Goal: Find contact information: Find contact information

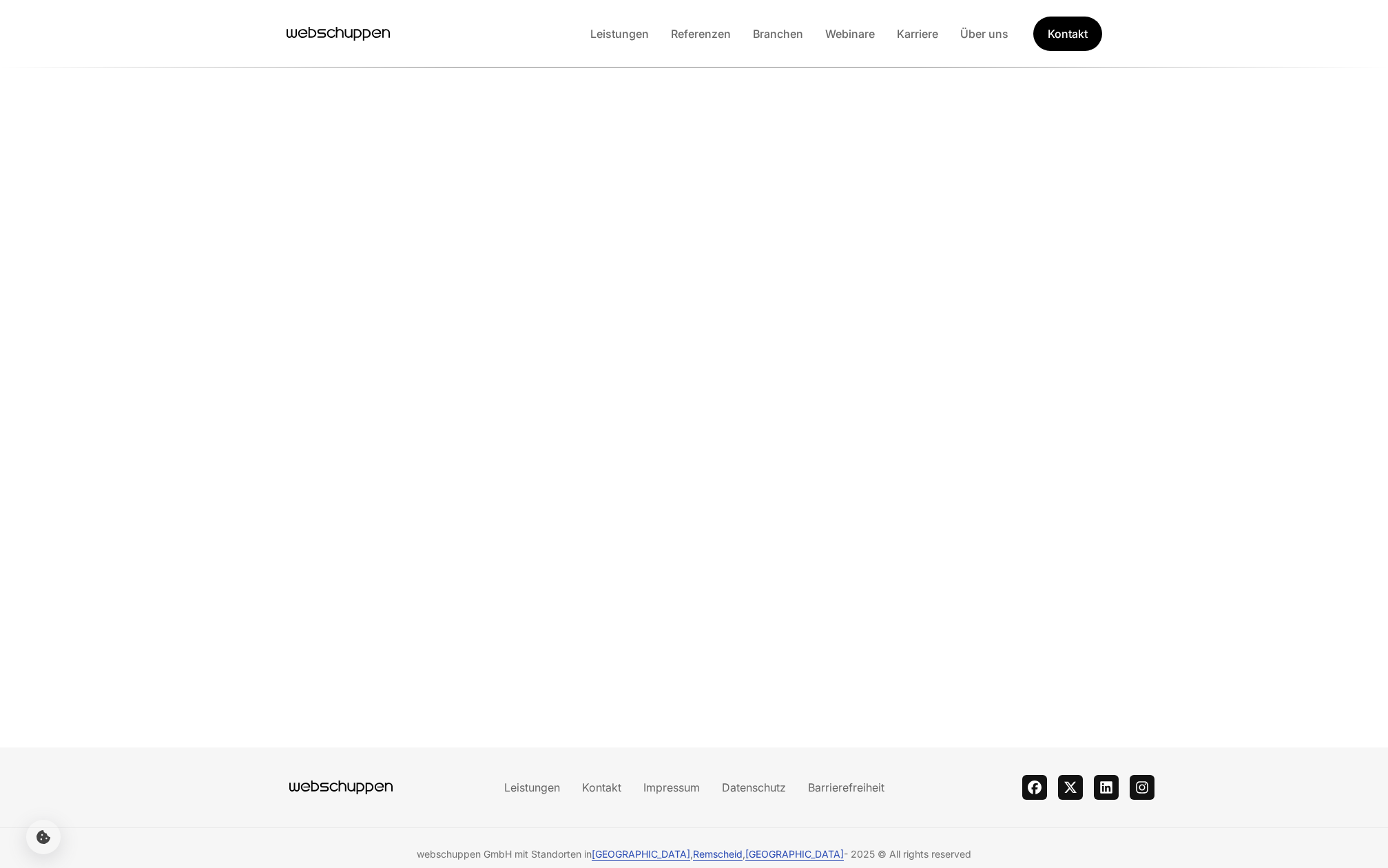
scroll to position [217, 0]
drag, startPoint x: 448, startPoint y: 843, endPoint x: 669, endPoint y: 843, distance: 221.0
click at [664, 847] on div "webschuppen GmbH mit Standorten in [GEOGRAPHIC_DATA] , [GEOGRAPHIC_DATA] , [GEO…" at bounding box center [695, 853] width 920 height 14
drag, startPoint x: 1048, startPoint y: 822, endPoint x: 766, endPoint y: 816, distance: 282.1
click at [780, 827] on div "webschuppen GmbH mit Standorten in [GEOGRAPHIC_DATA] , [GEOGRAPHIC_DATA] , [GEO…" at bounding box center [694, 853] width 1388 height 53
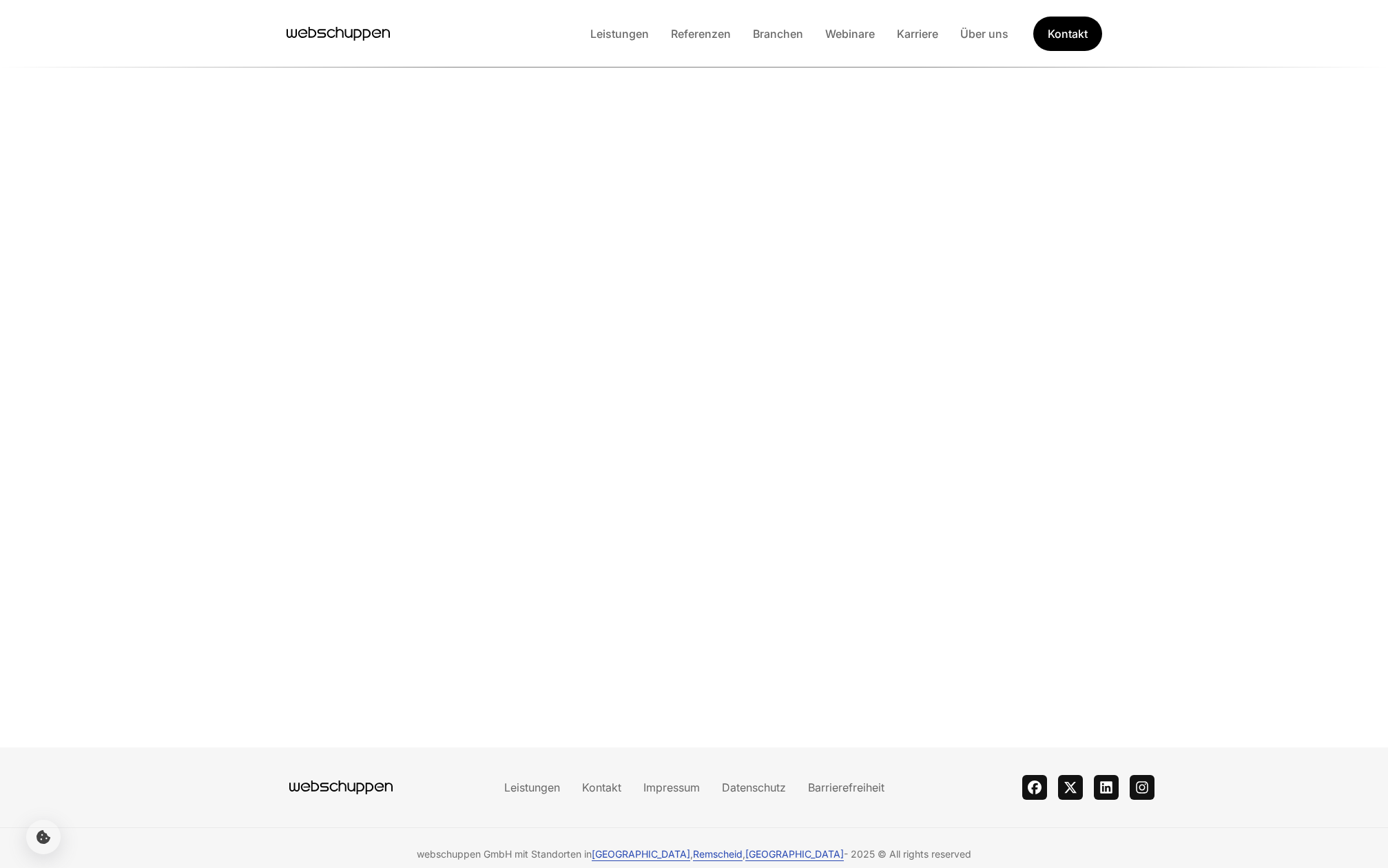
click at [974, 834] on div "webschuppen GmbH mit Standorten in [GEOGRAPHIC_DATA] , [GEOGRAPHIC_DATA] , [GEO…" at bounding box center [694, 853] width 1388 height 53
click at [886, 847] on span "2025 © All rights reserved" at bounding box center [911, 853] width 121 height 14
drag, startPoint x: 433, startPoint y: 846, endPoint x: 949, endPoint y: 849, distance: 516.0
click at [949, 849] on div "webschuppen GmbH mit Standorten in [GEOGRAPHIC_DATA] , [GEOGRAPHIC_DATA] , [GEO…" at bounding box center [694, 853] width 1388 height 53
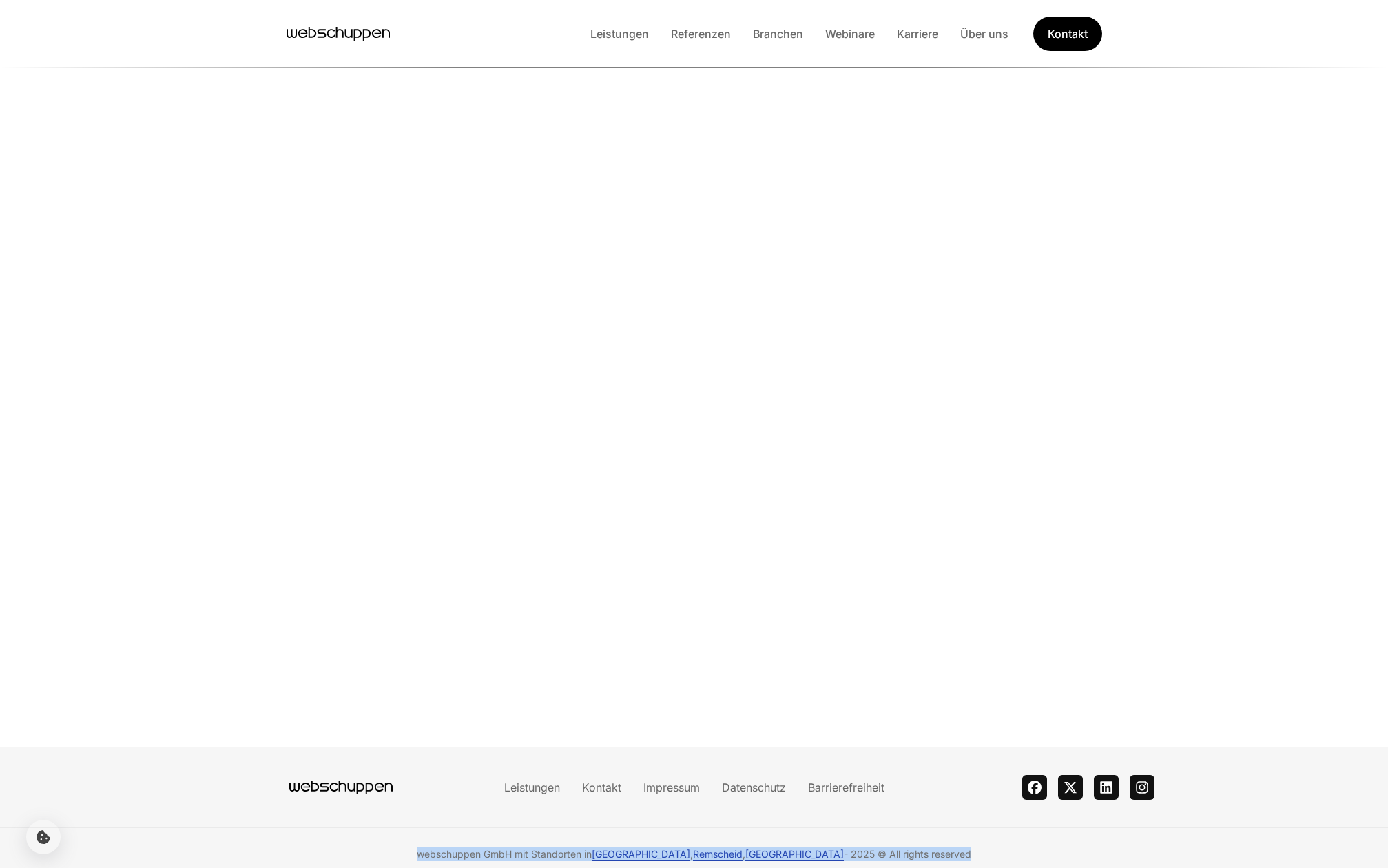
copy div "webschuppen GmbH mit Standorten in [GEOGRAPHIC_DATA] , [GEOGRAPHIC_DATA] , [GEO…"
drag, startPoint x: 1236, startPoint y: 823, endPoint x: 1214, endPoint y: 827, distance: 22.4
click at [1221, 827] on div "webschuppen GmbH mit Standorten in [GEOGRAPHIC_DATA] , [GEOGRAPHIC_DATA] , [GEO…" at bounding box center [694, 853] width 1388 height 53
click at [584, 847] on span "webschuppen GmbH mit Standorten in [GEOGRAPHIC_DATA] , [GEOGRAPHIC_DATA] , [GEO…" at bounding box center [632, 853] width 431 height 14
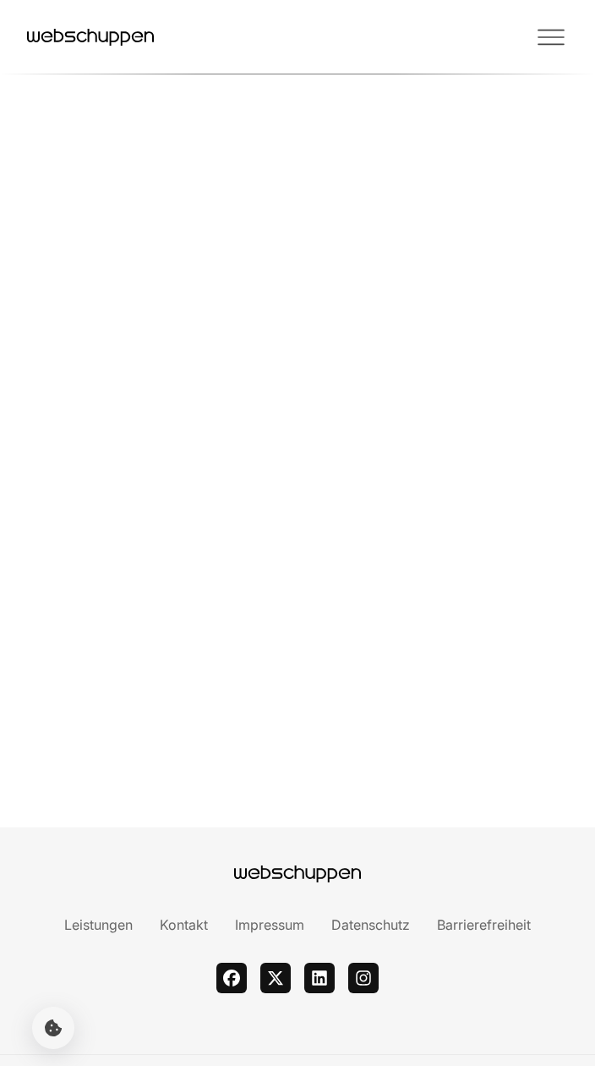
scroll to position [4883, 0]
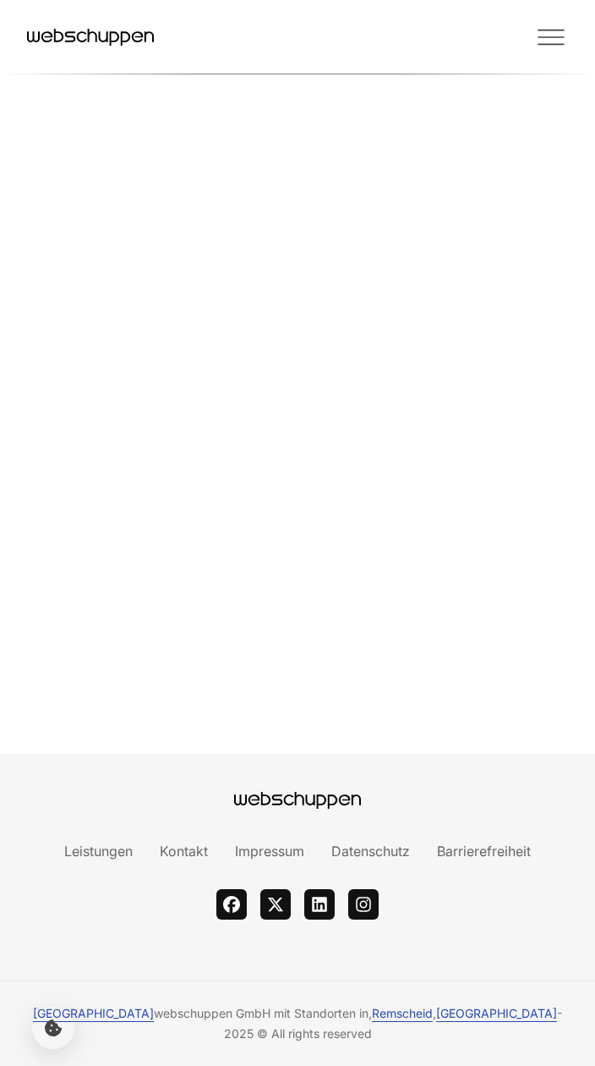
click at [419, 913] on ul "facebook twitter linkedin instagram" at bounding box center [297, 904] width 541 height 30
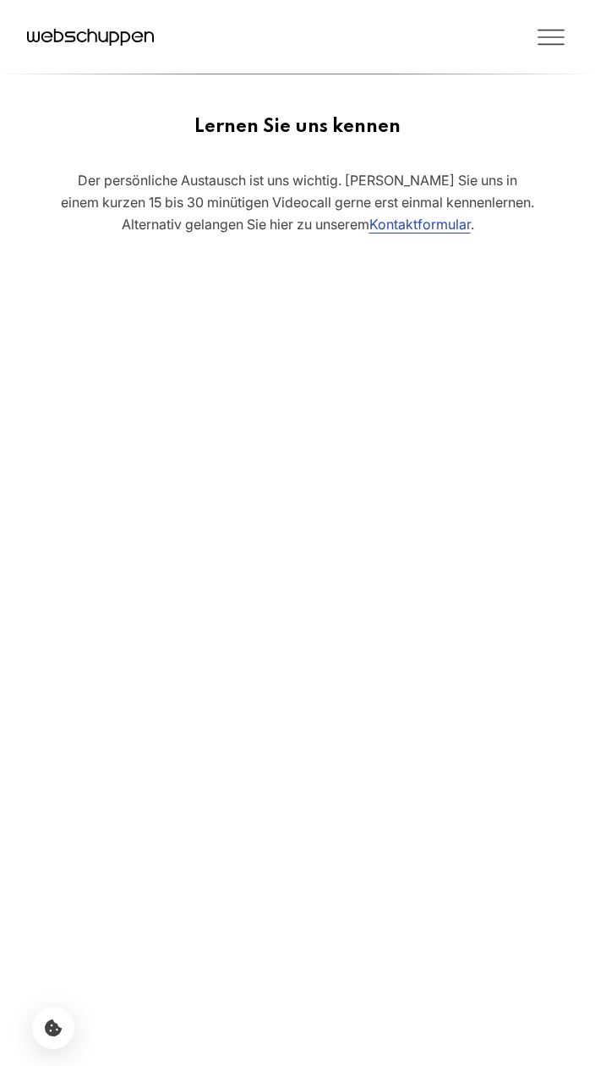
scroll to position [4883, 0]
